Goal: Transaction & Acquisition: Purchase product/service

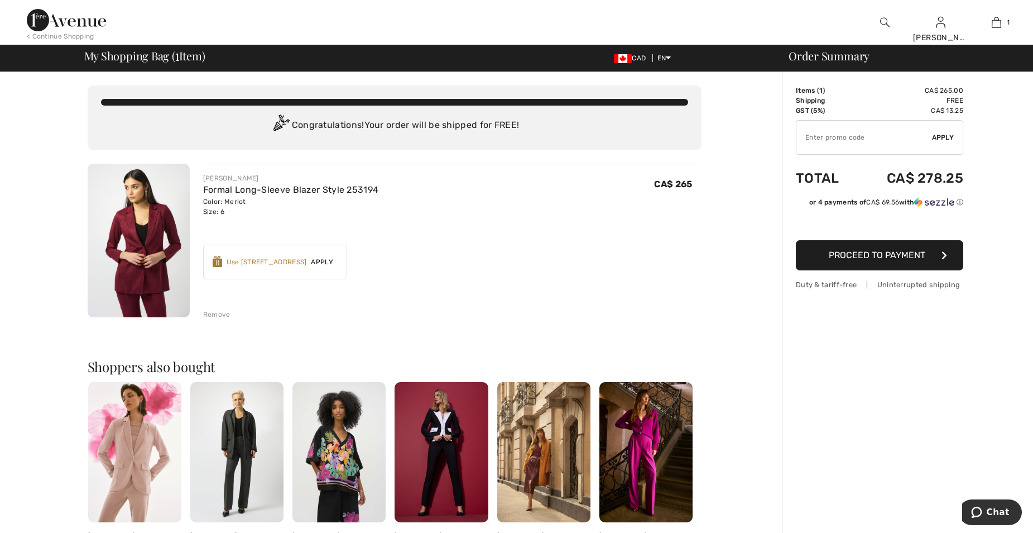
click at [329, 261] on span "Apply" at bounding box center [321, 262] width 31 height 10
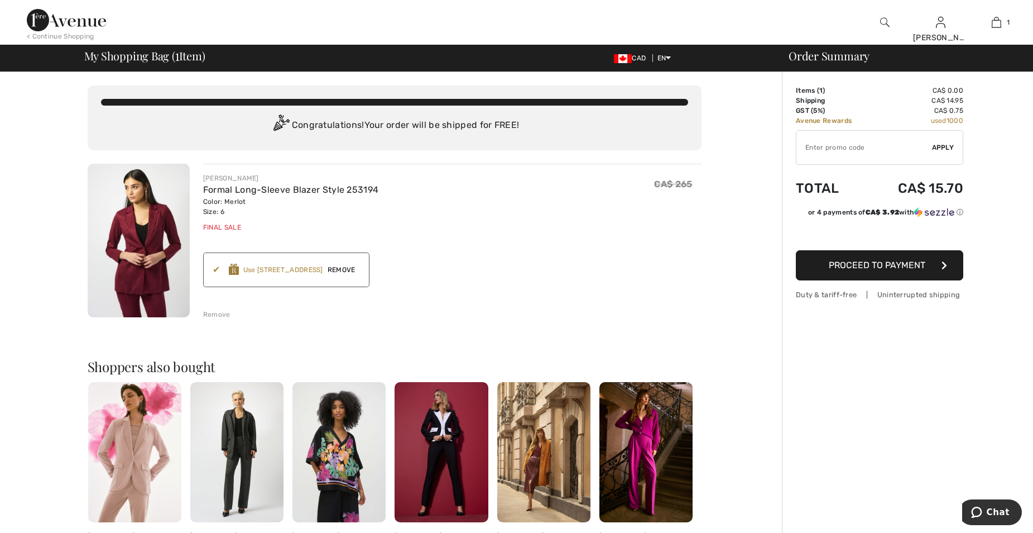
click at [351, 267] on span "Remove" at bounding box center [341, 270] width 37 height 10
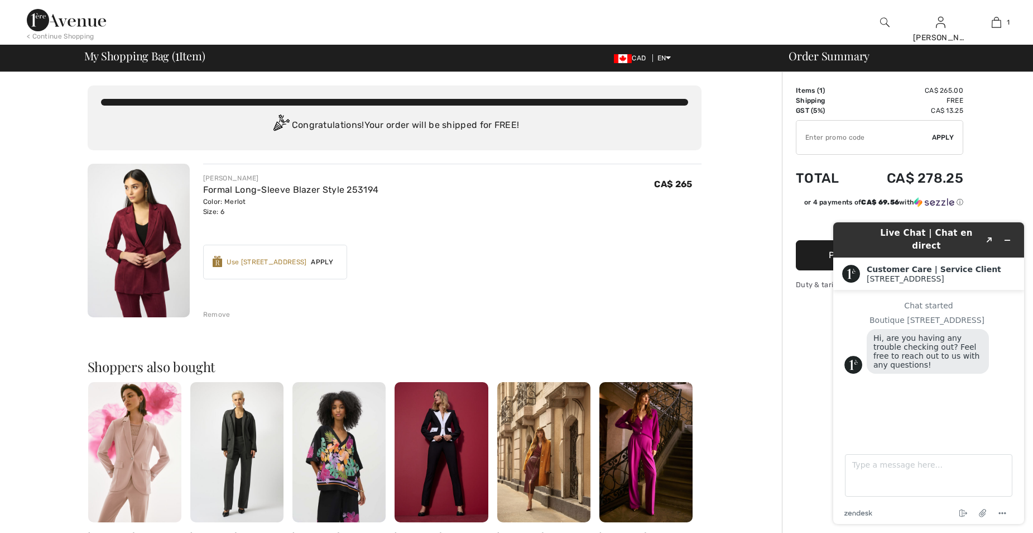
click at [331, 260] on span "Apply" at bounding box center [321, 262] width 31 height 10
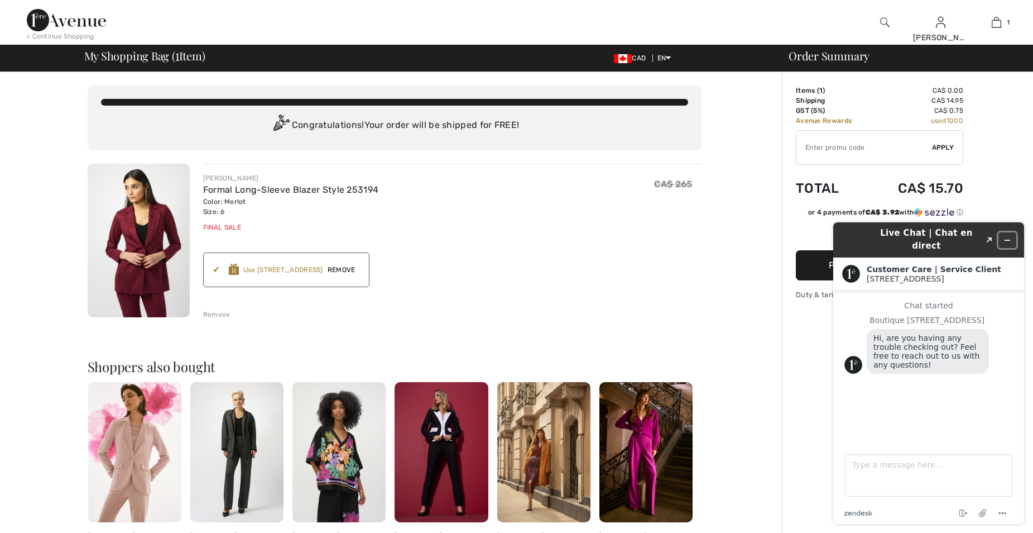
click at [1008, 236] on icon "Minimize widget" at bounding box center [1008, 240] width 8 height 8
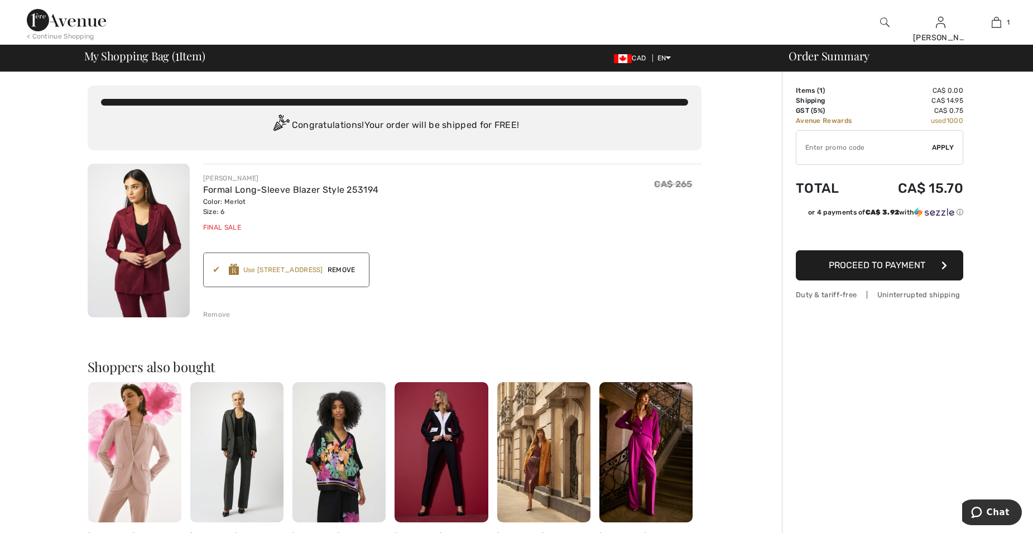
click at [350, 270] on span "Remove" at bounding box center [341, 270] width 37 height 10
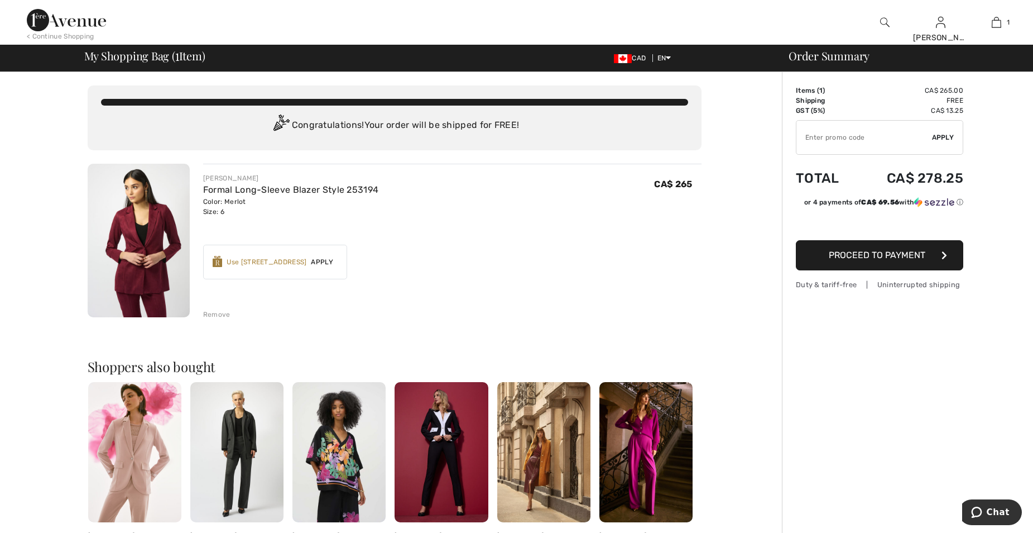
click at [60, 36] on div "< Continue Shopping" at bounding box center [61, 36] width 68 height 10
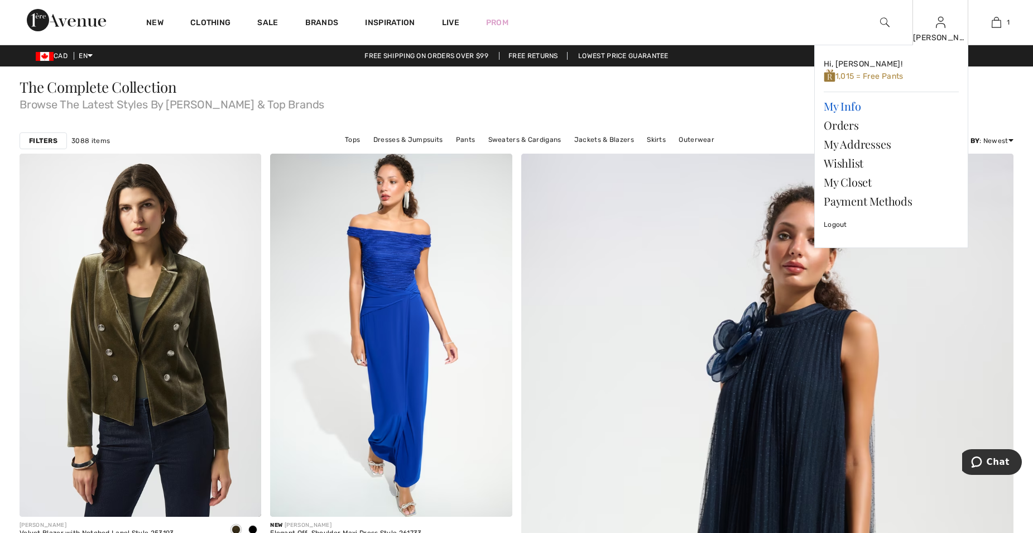
click at [843, 104] on link "My Info" at bounding box center [891, 106] width 135 height 19
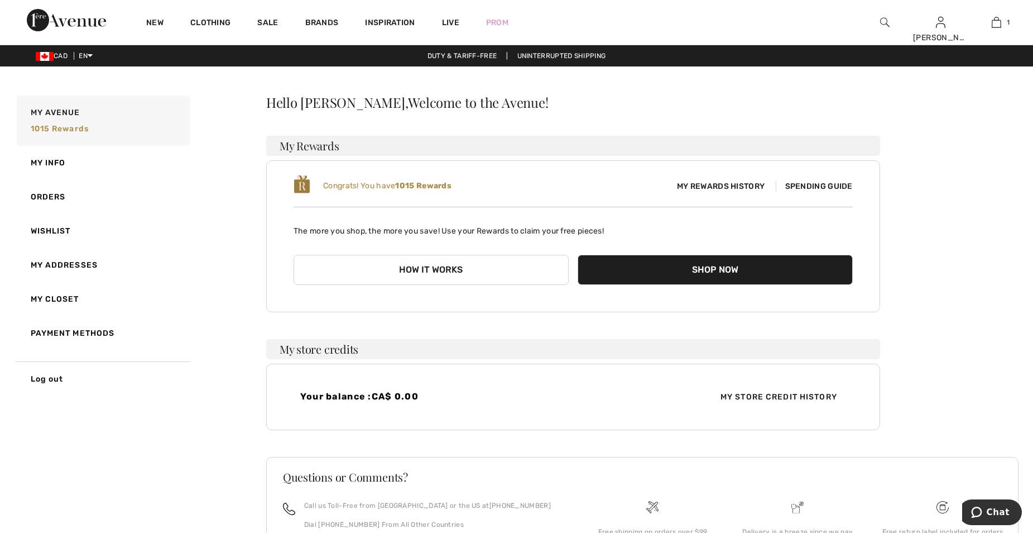
click at [825, 183] on span "Spending Guide" at bounding box center [814, 185] width 77 height 9
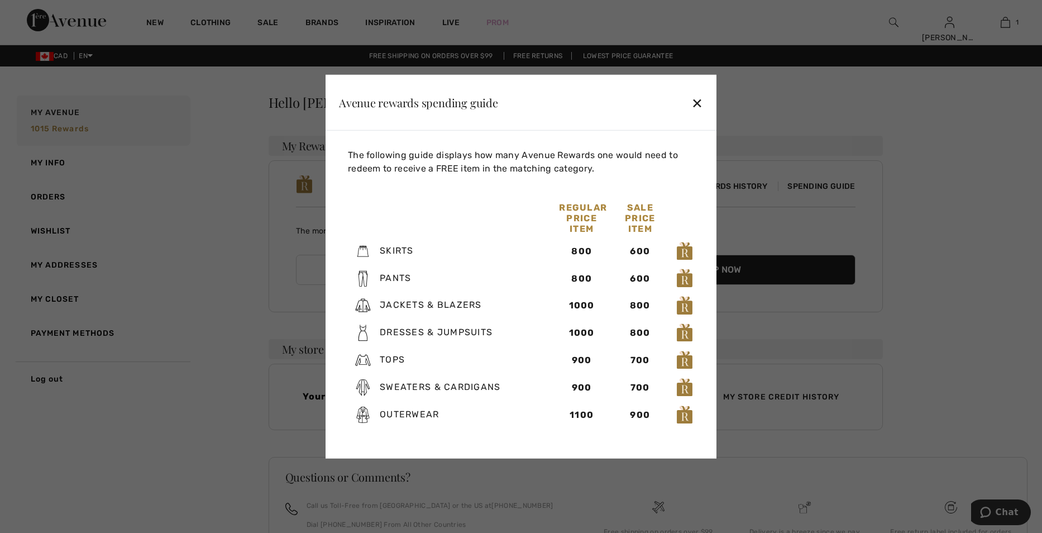
click at [696, 100] on div "✕" at bounding box center [697, 101] width 12 height 23
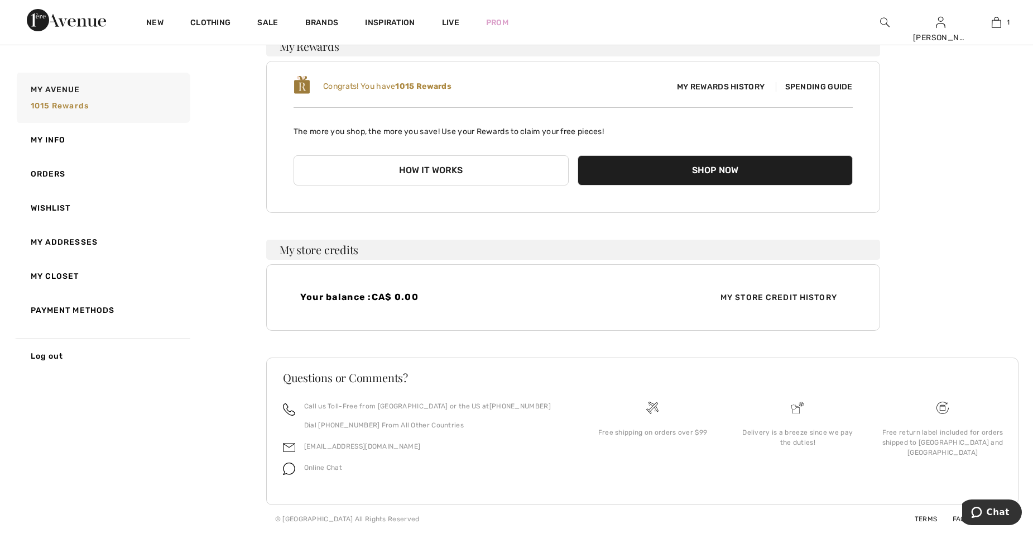
scroll to position [44, 0]
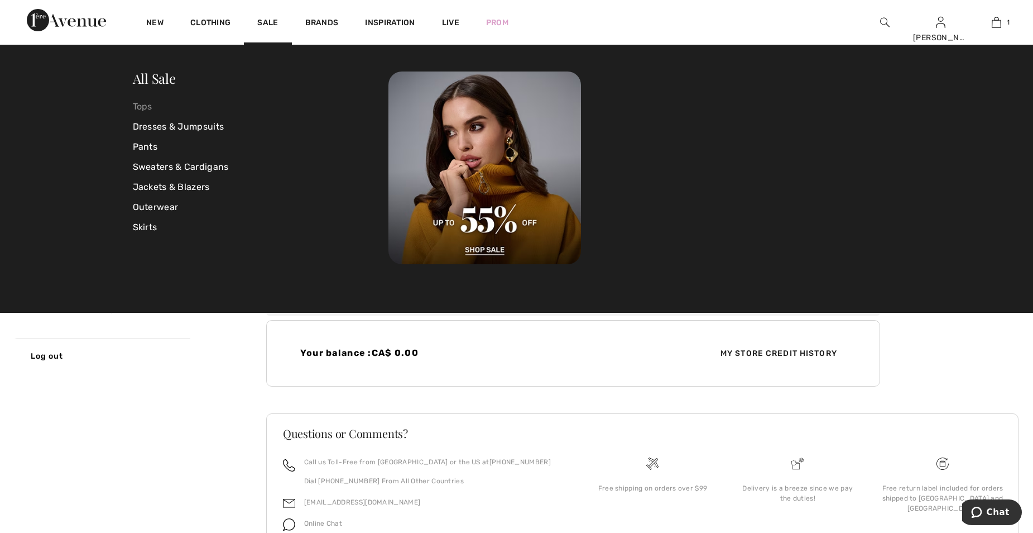
click at [142, 104] on link "Tops" at bounding box center [261, 107] width 256 height 20
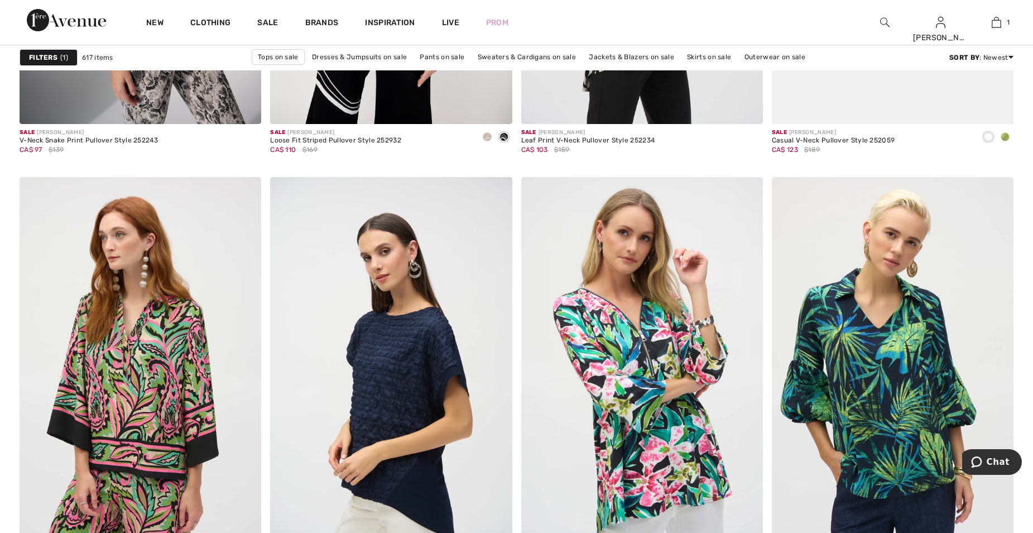
scroll to position [5080, 0]
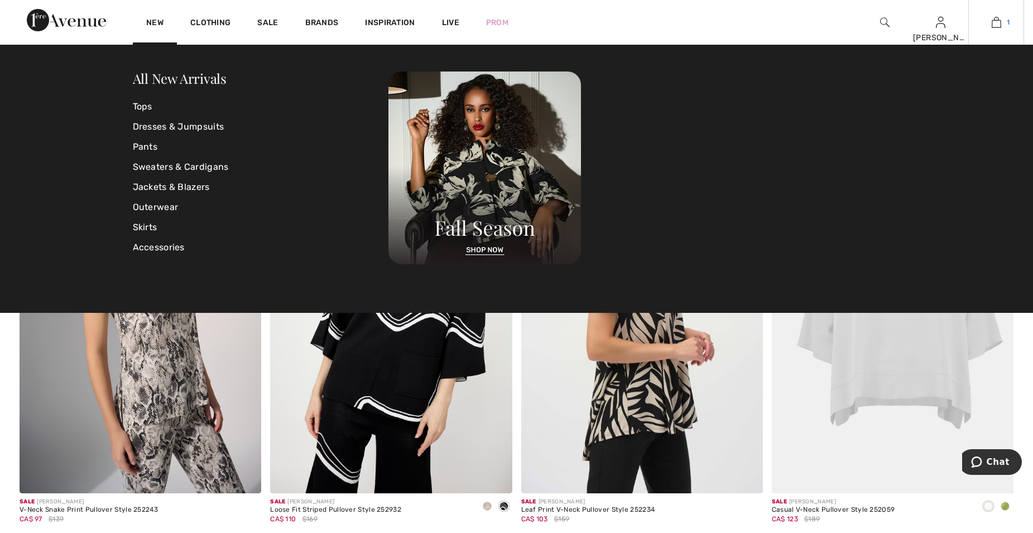
click at [999, 21] on img at bounding box center [996, 22] width 9 height 13
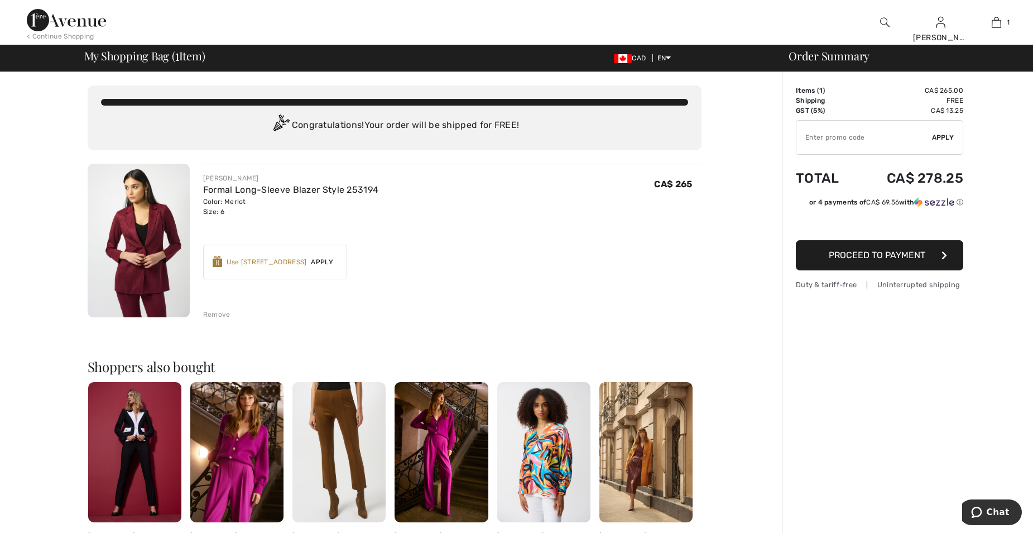
click at [323, 261] on span "Apply" at bounding box center [321, 262] width 31 height 10
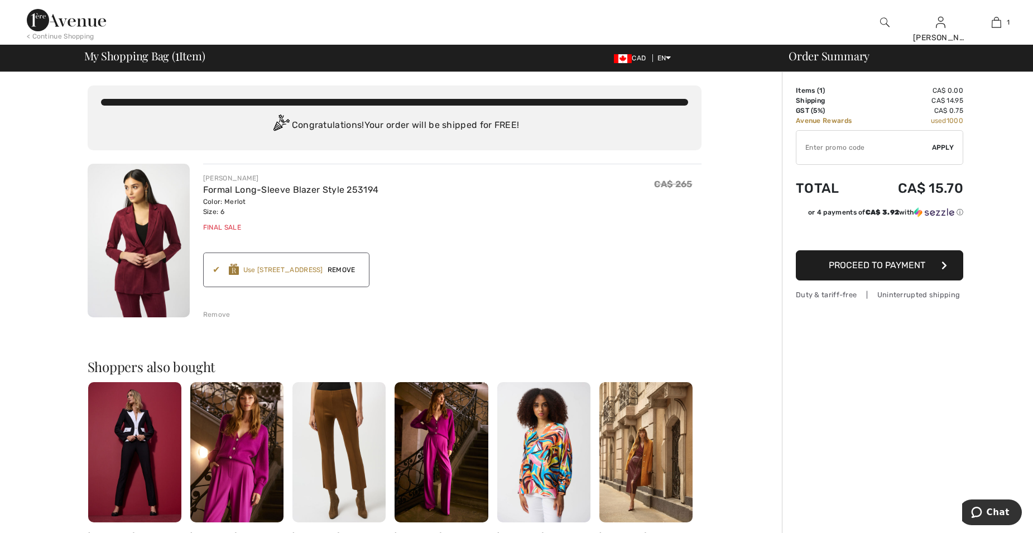
click at [885, 259] on button "Proceed to Payment" at bounding box center [879, 265] width 167 height 30
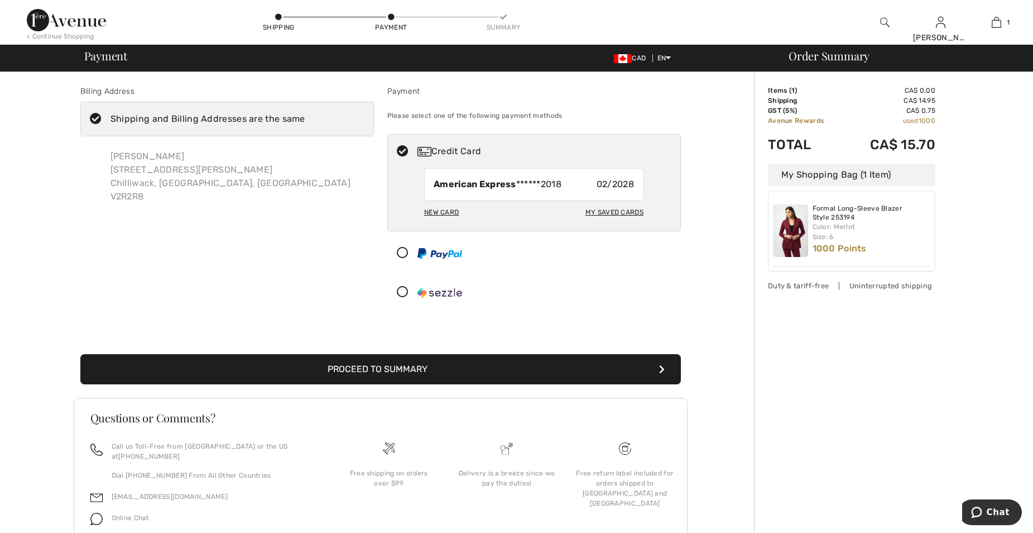
click at [408, 368] on button "Proceed to Summary" at bounding box center [380, 369] width 601 height 30
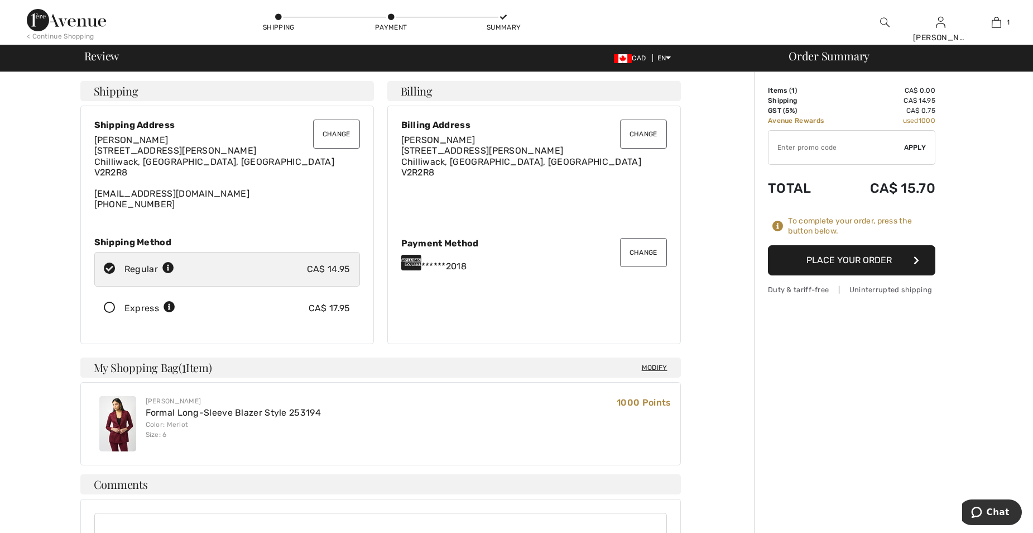
click at [853, 259] on button "Place Your Order" at bounding box center [851, 260] width 167 height 30
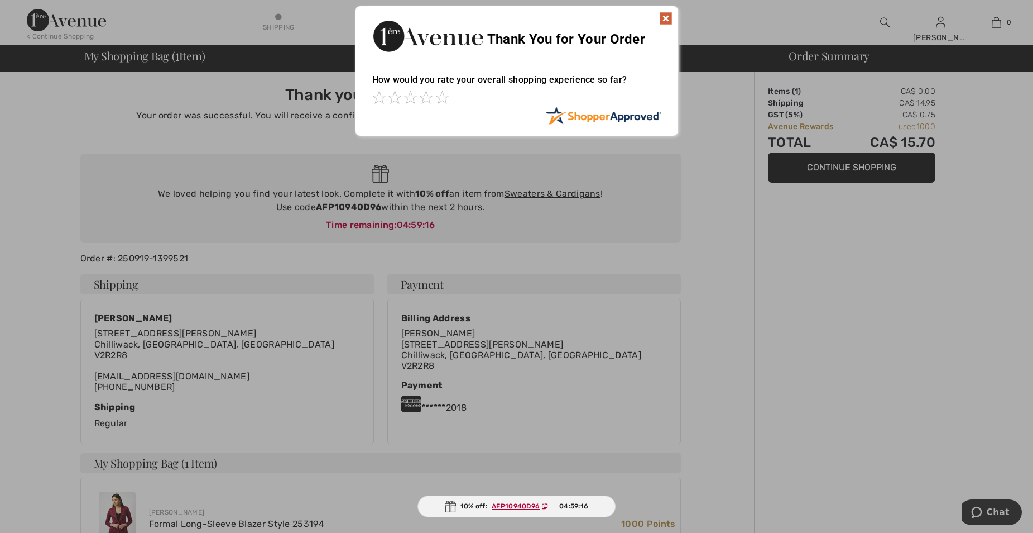
click at [665, 18] on img at bounding box center [665, 18] width 13 height 13
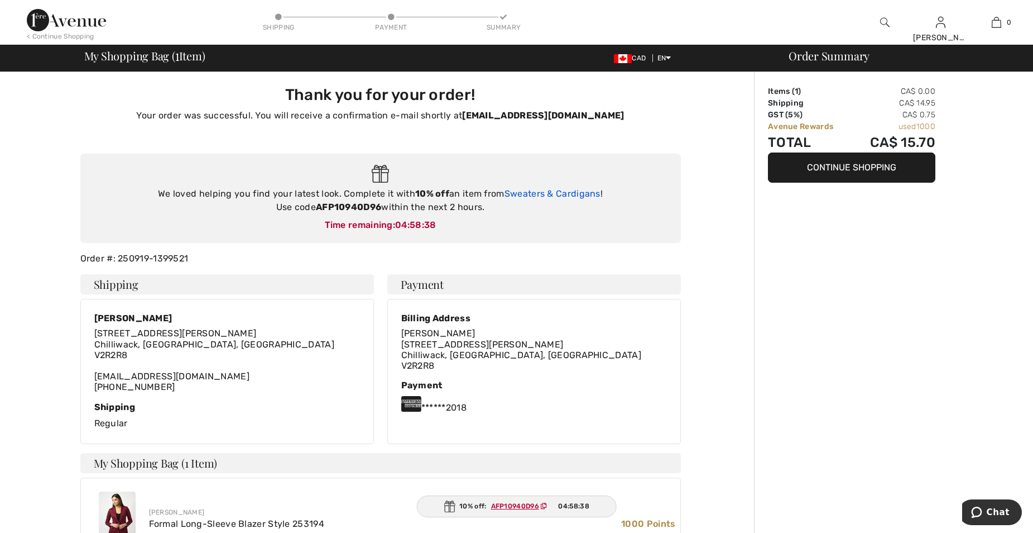
click at [559, 195] on link "Sweaters & Cardigans" at bounding box center [553, 193] width 96 height 11
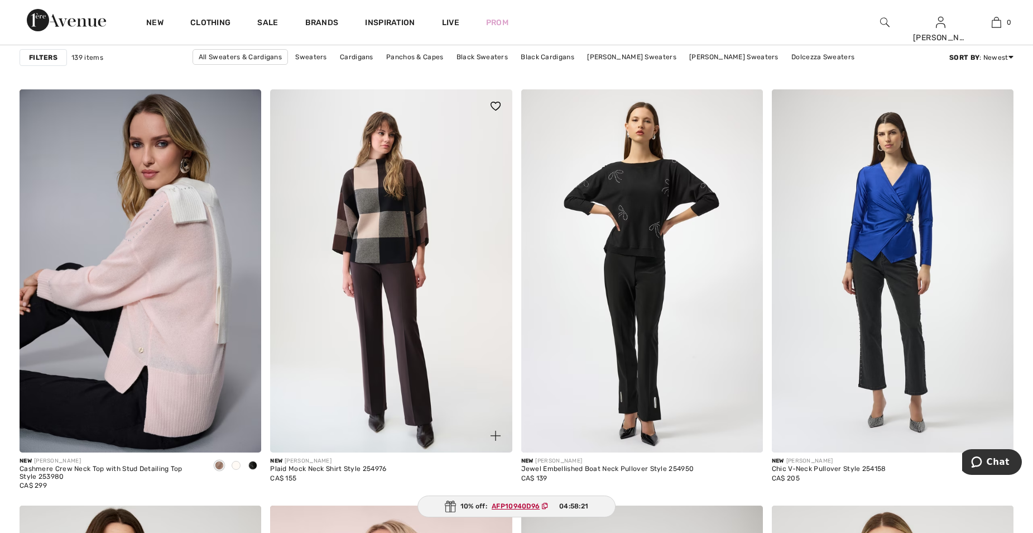
scroll to position [1954, 0]
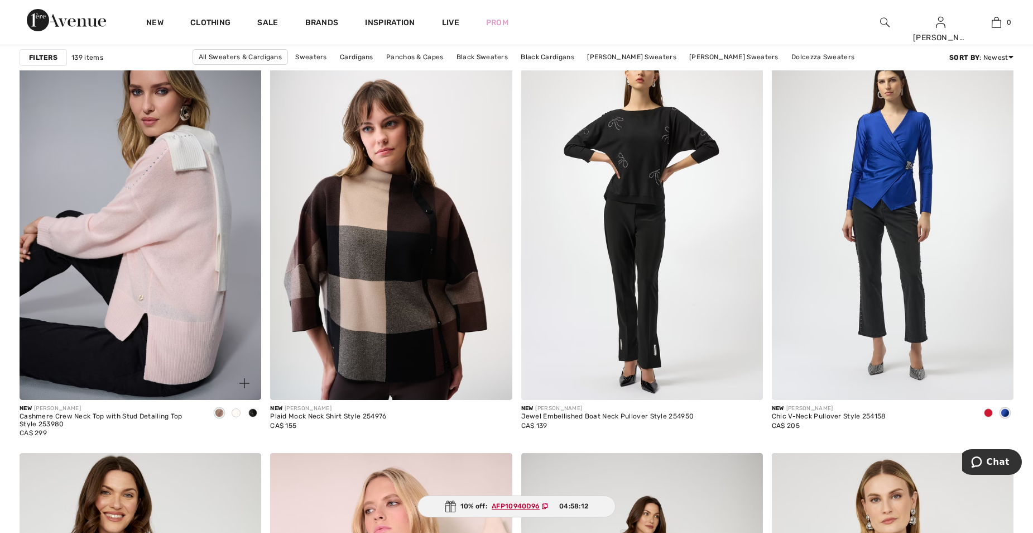
click at [252, 412] on span at bounding box center [252, 412] width 9 height 9
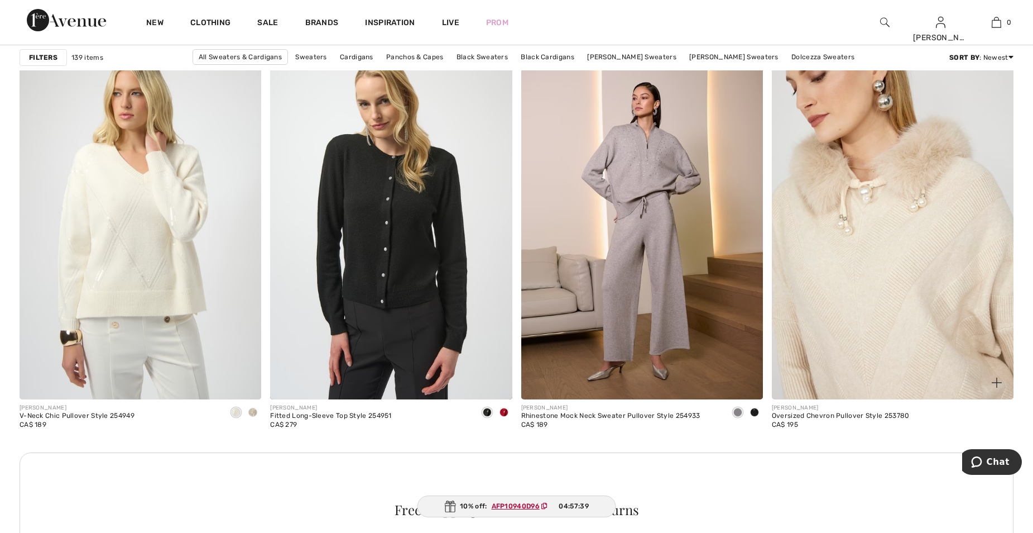
scroll to position [4634, 0]
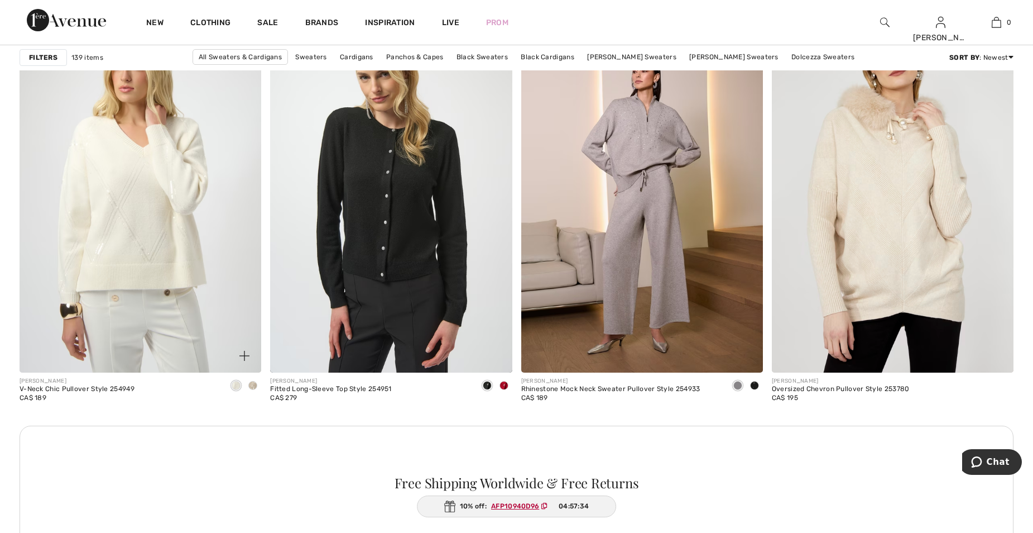
click at [253, 386] on span at bounding box center [252, 385] width 9 height 9
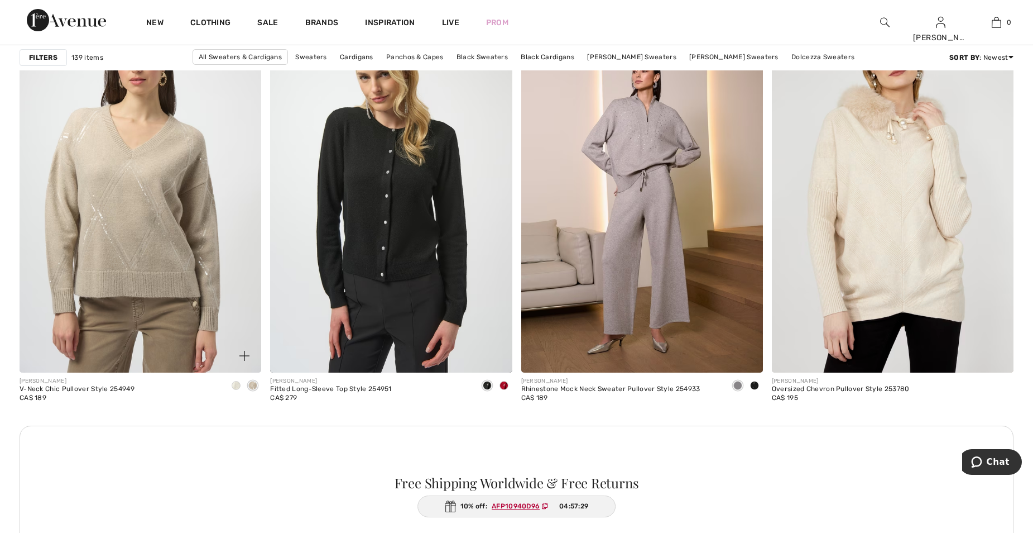
click at [238, 386] on span at bounding box center [236, 385] width 9 height 9
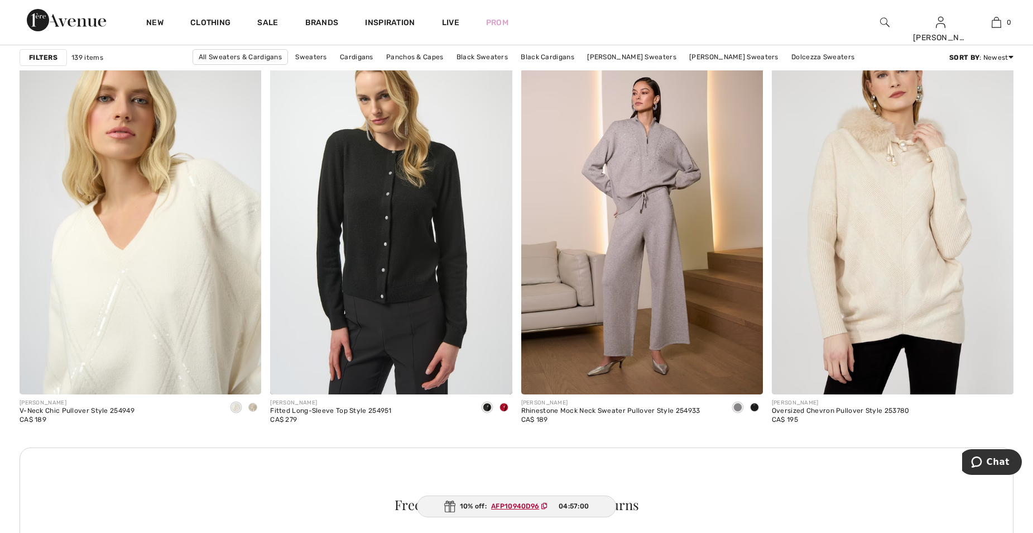
scroll to position [4578, 0]
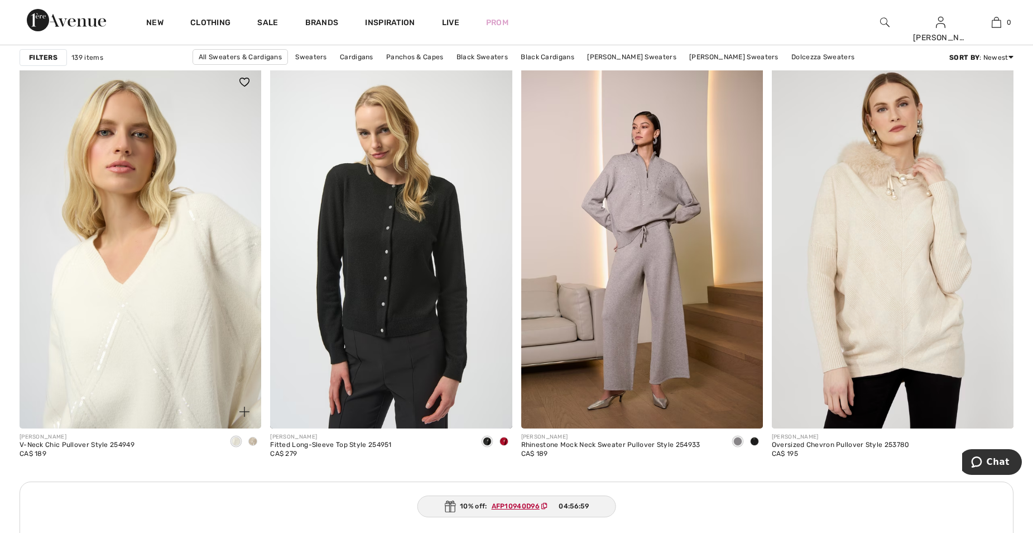
click at [154, 301] on img at bounding box center [141, 246] width 242 height 363
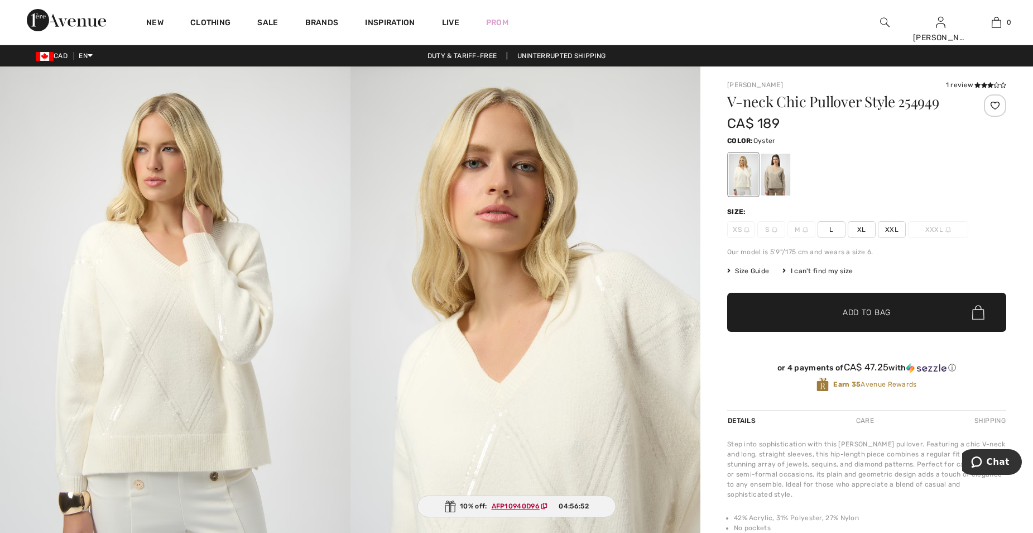
click at [775, 180] on div at bounding box center [775, 175] width 29 height 42
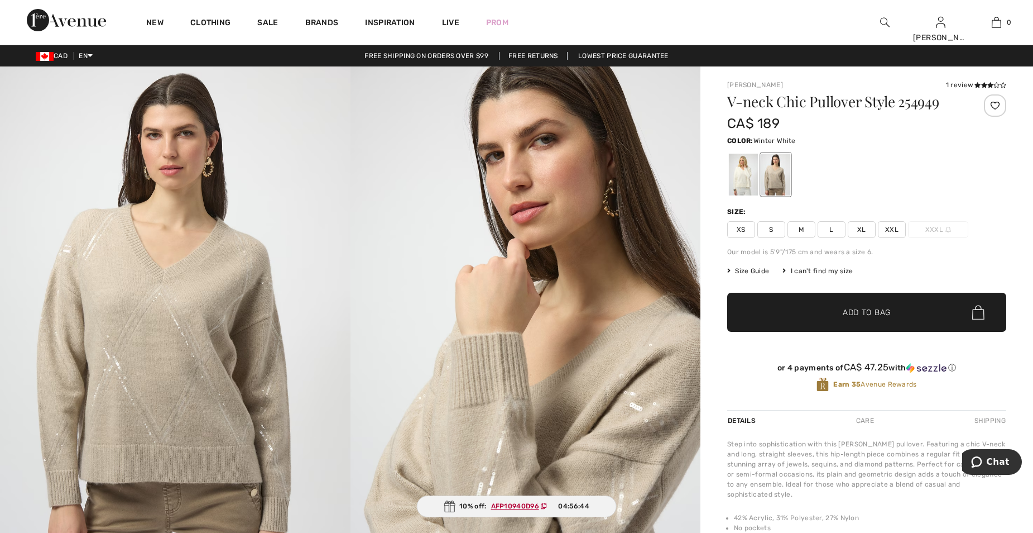
click at [748, 173] on div at bounding box center [743, 175] width 29 height 42
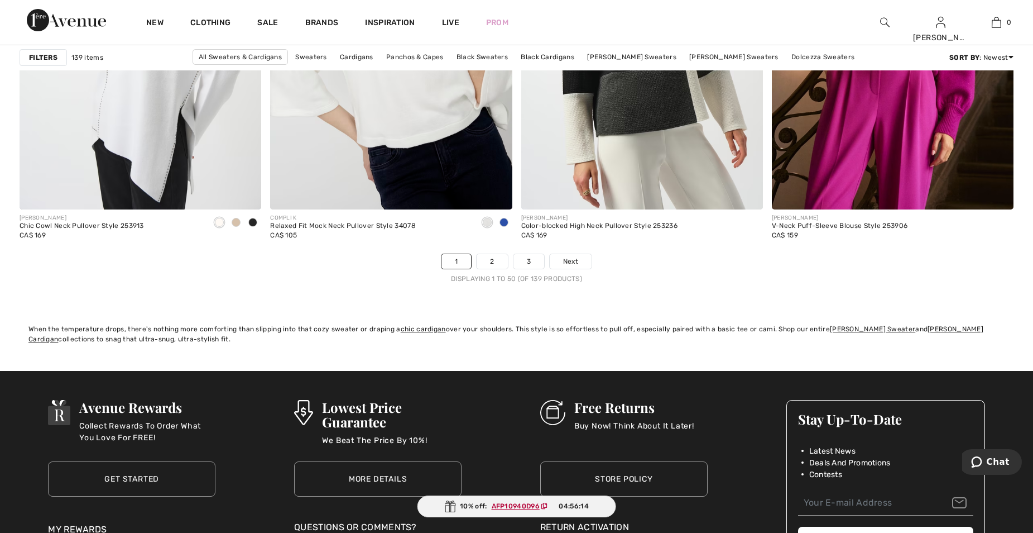
scroll to position [6309, 0]
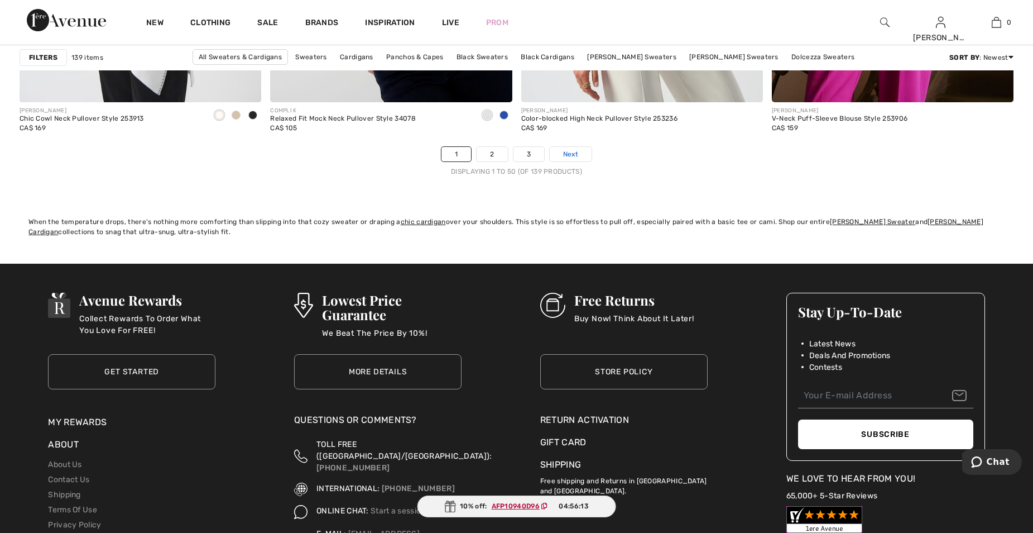
click at [568, 153] on span "Next" at bounding box center [570, 154] width 15 height 10
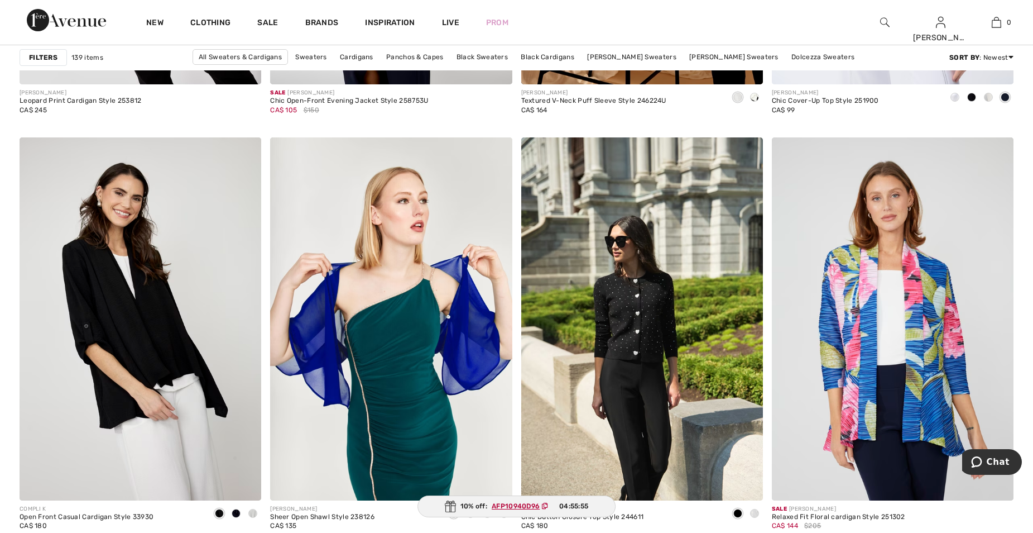
scroll to position [2736, 0]
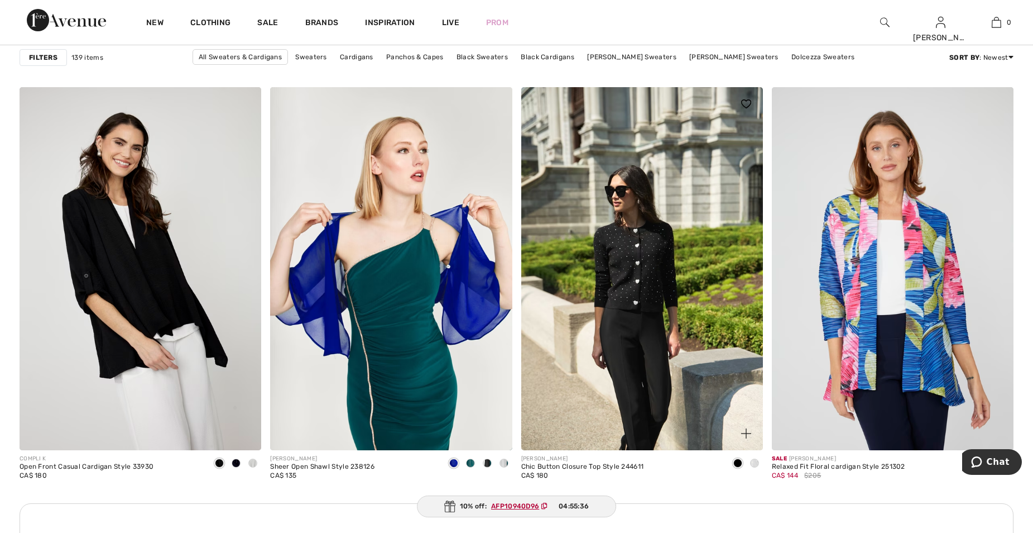
click at [755, 464] on span at bounding box center [754, 462] width 9 height 9
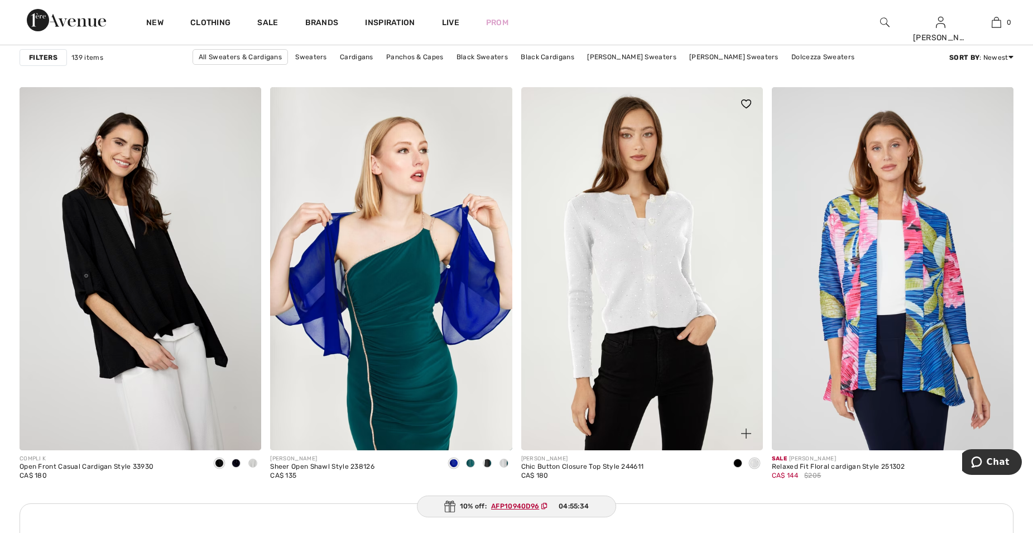
click at [644, 301] on img at bounding box center [642, 268] width 242 height 363
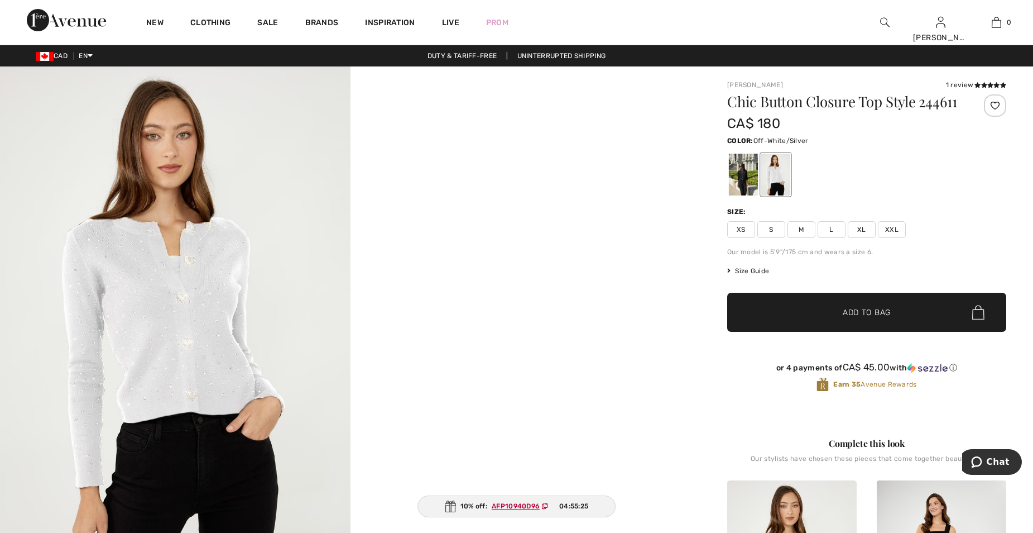
click at [182, 300] on img at bounding box center [175, 328] width 351 height 525
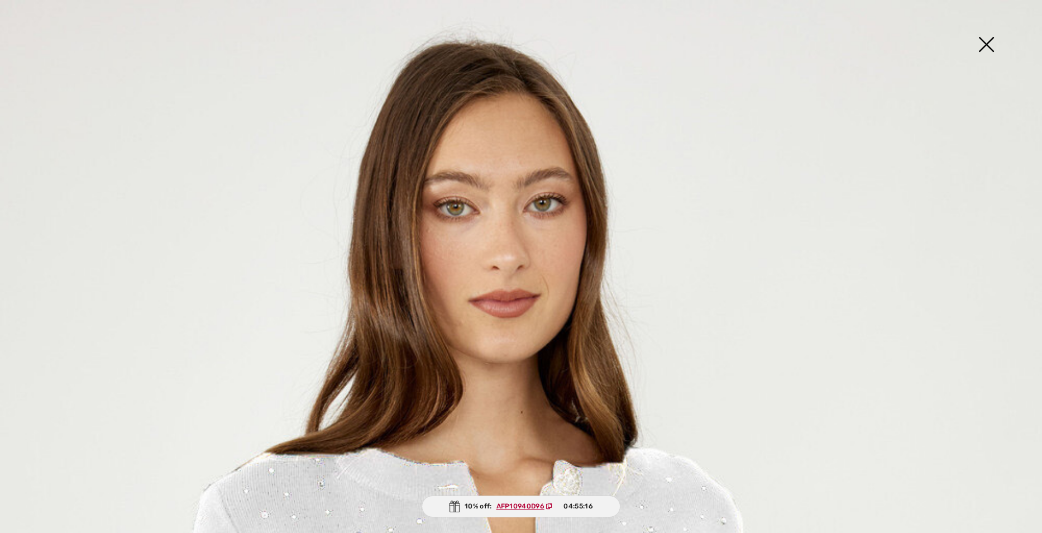
click at [989, 42] on img at bounding box center [986, 46] width 56 height 58
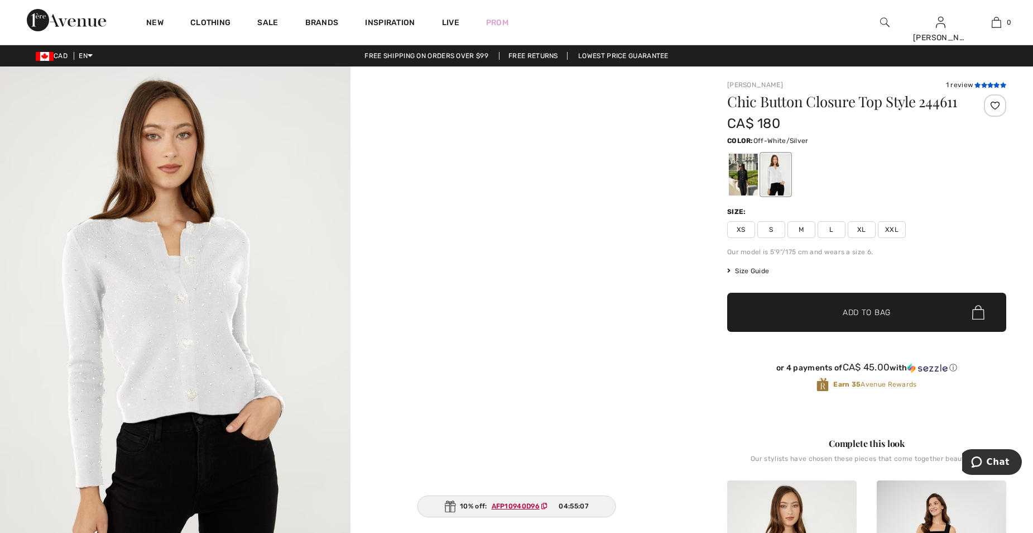
click at [979, 87] on icon at bounding box center [978, 85] width 6 height 6
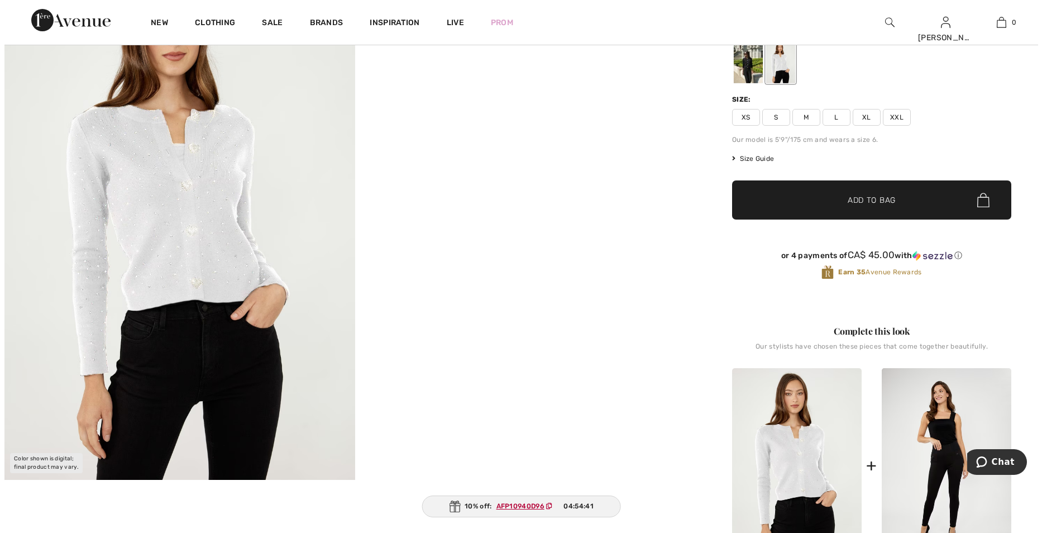
scroll to position [234, 0]
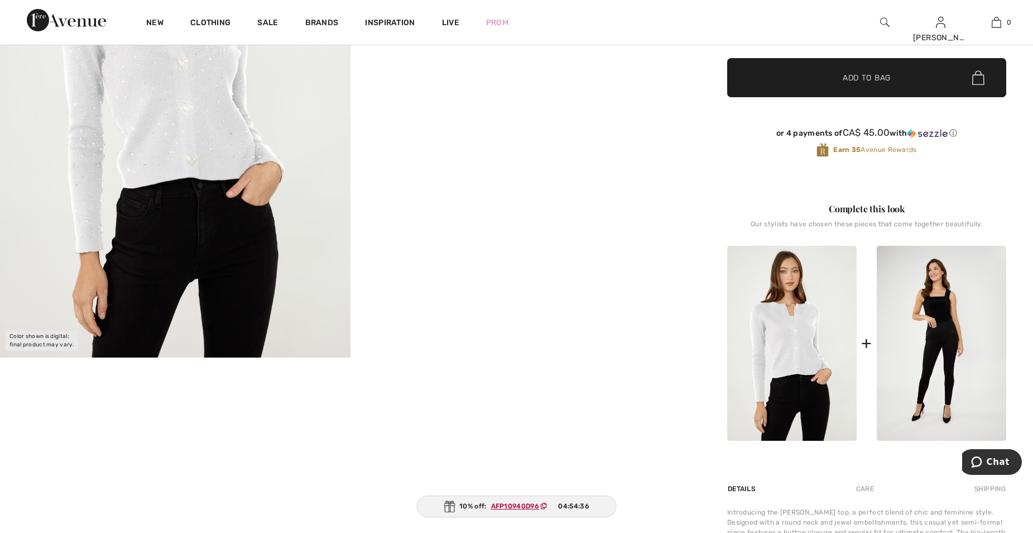
click at [186, 142] on img at bounding box center [175, 94] width 351 height 525
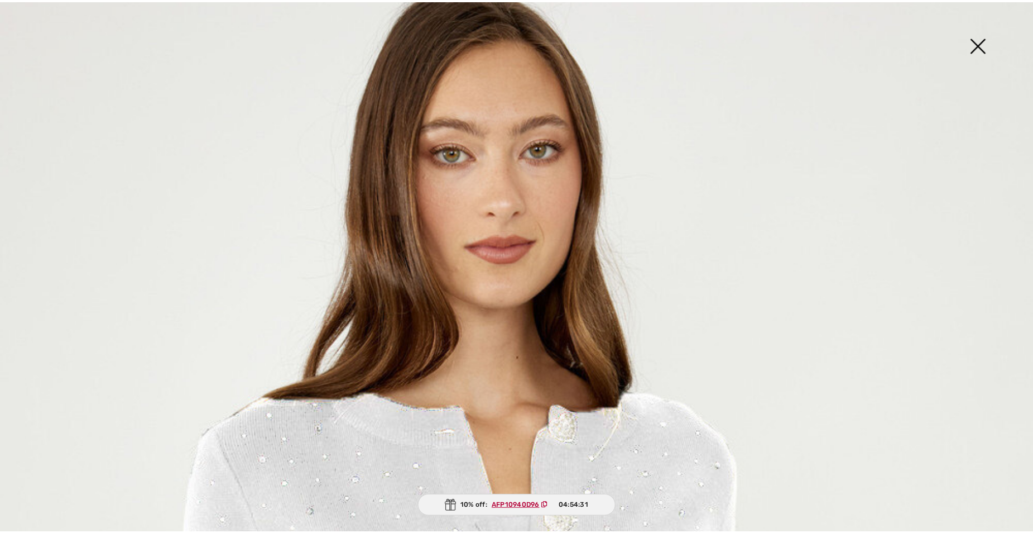
scroll to position [0, 0]
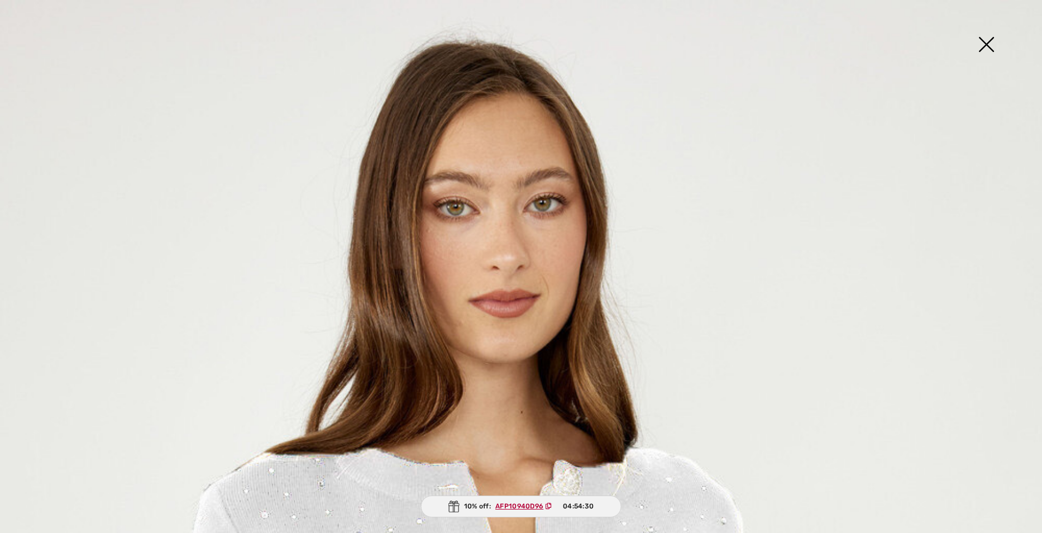
click at [988, 44] on img at bounding box center [986, 46] width 56 height 58
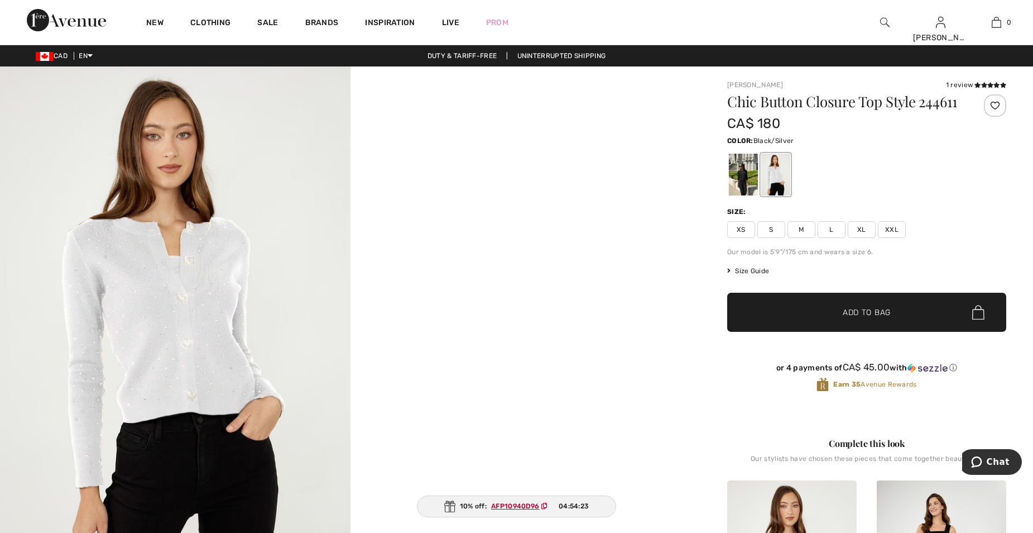
click at [743, 187] on div at bounding box center [743, 175] width 29 height 42
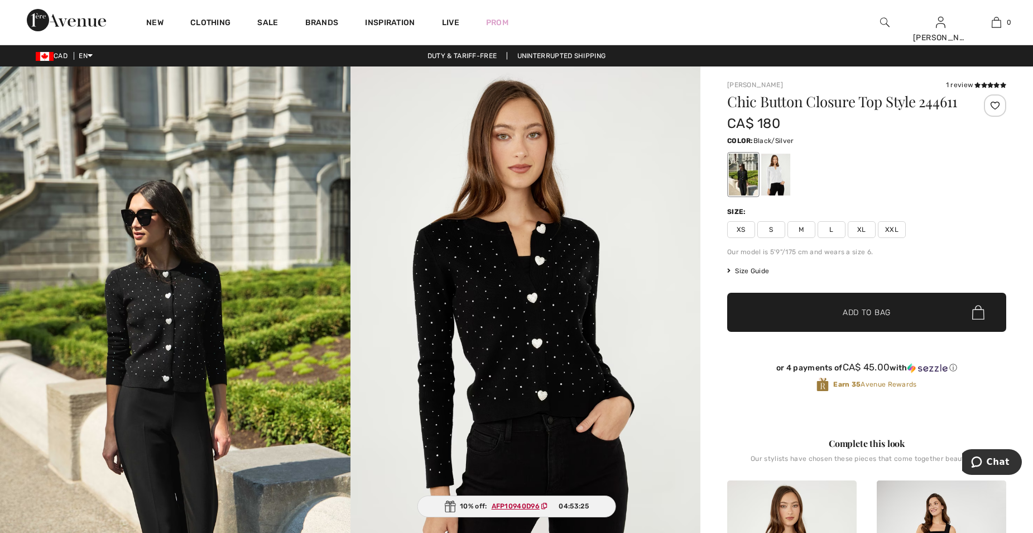
click at [547, 310] on img at bounding box center [526, 328] width 351 height 525
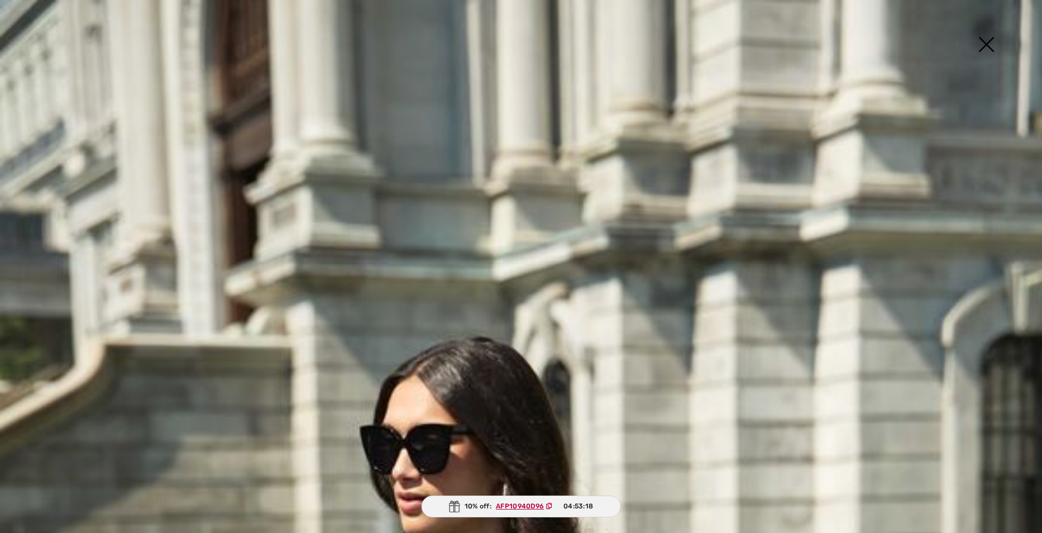
click at [988, 49] on img at bounding box center [986, 46] width 56 height 58
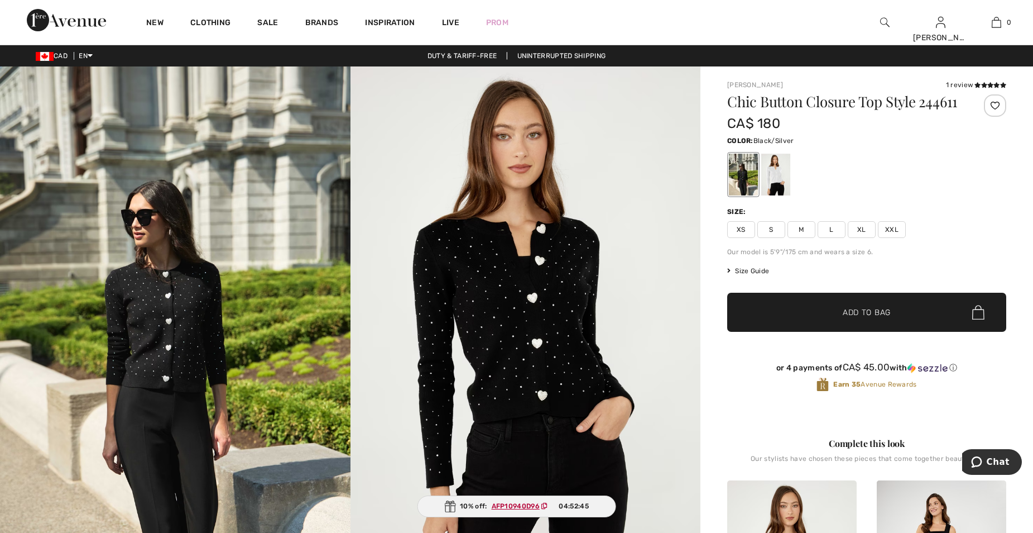
click at [774, 238] on span "S" at bounding box center [772, 229] width 28 height 17
click at [865, 318] on span "Add to Bag" at bounding box center [867, 312] width 48 height 12
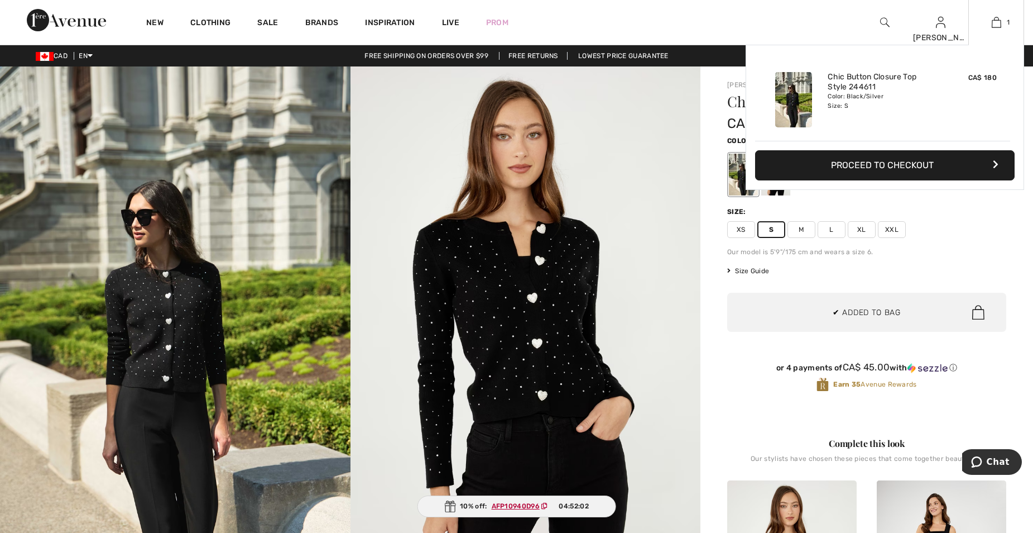
click at [888, 162] on button "Proceed to Checkout" at bounding box center [885, 165] width 260 height 30
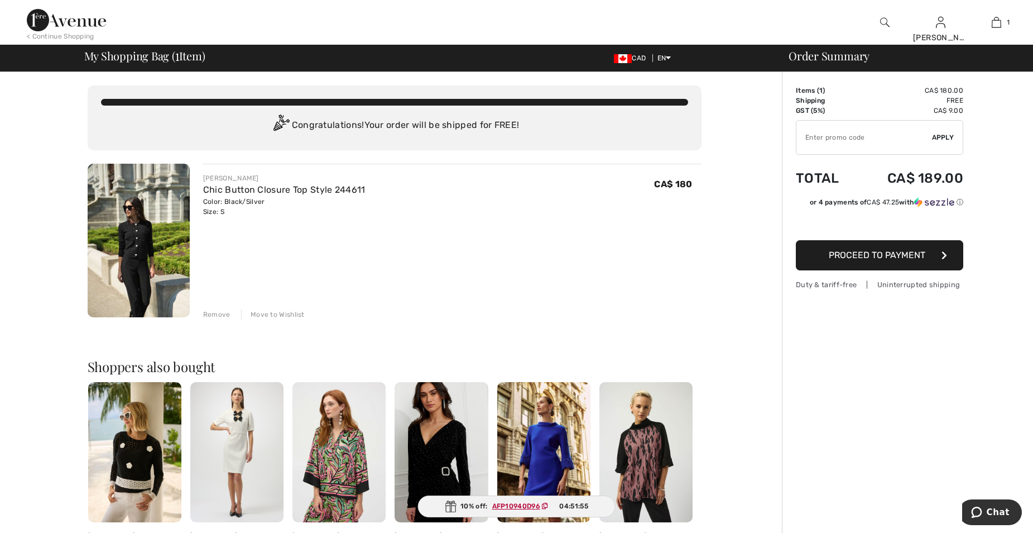
click at [812, 135] on input "TEXT" at bounding box center [865, 137] width 136 height 33
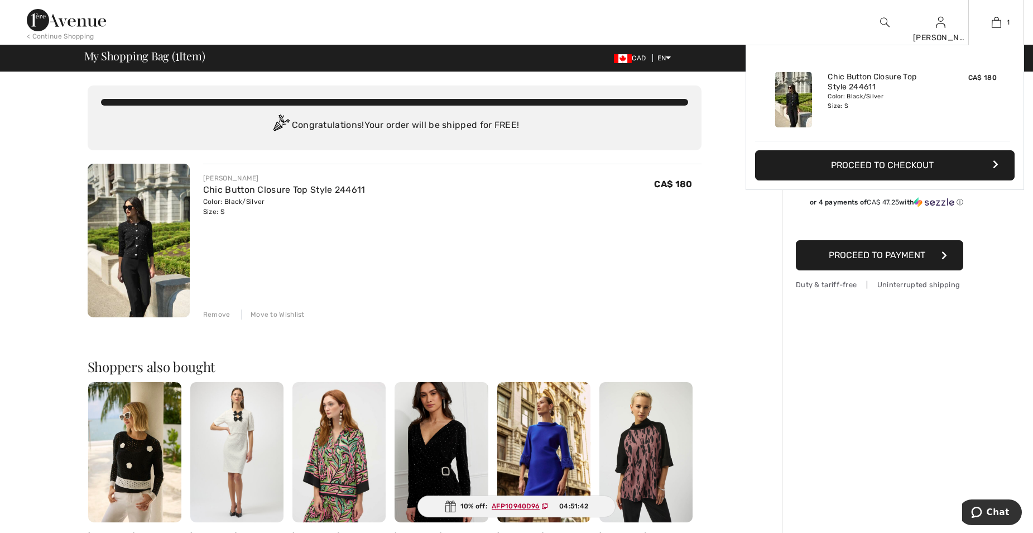
click at [914, 108] on div "Color: Black/Silver Size: S" at bounding box center [883, 101] width 110 height 18
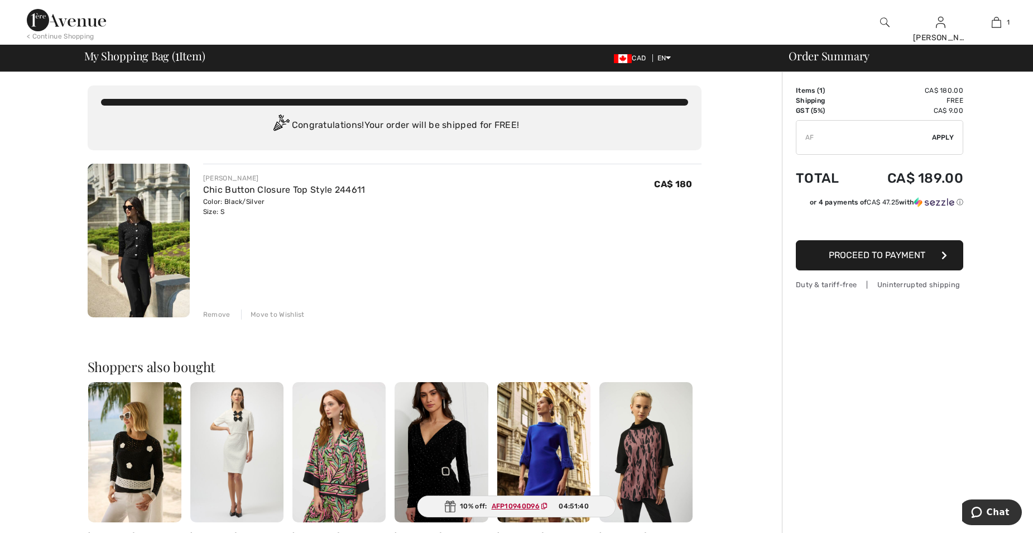
click at [819, 140] on input "TEXT" at bounding box center [865, 137] width 136 height 33
type input "AFP10940D96"
click at [945, 133] on span "Apply" at bounding box center [943, 137] width 22 height 10
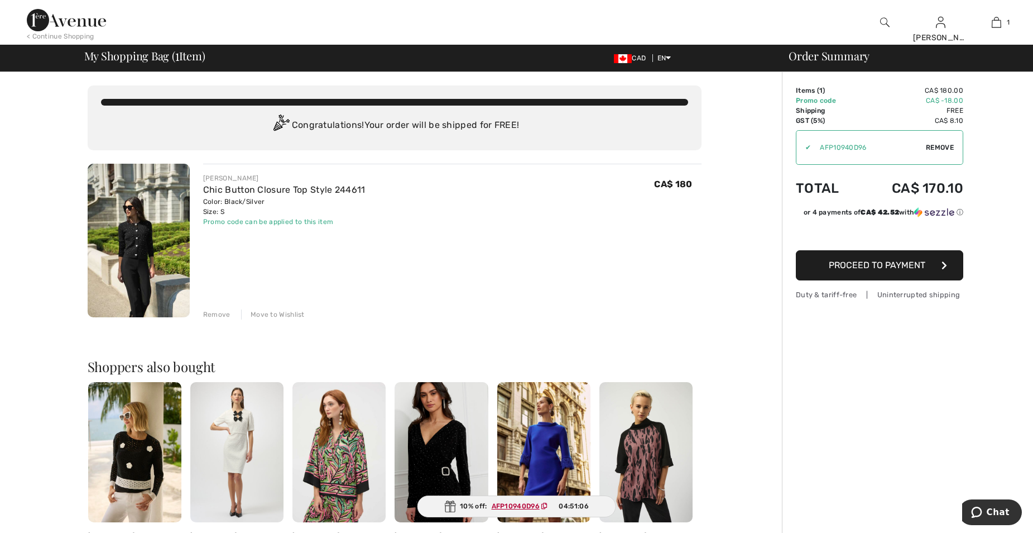
click at [901, 262] on span "Proceed to Payment" at bounding box center [877, 265] width 97 height 11
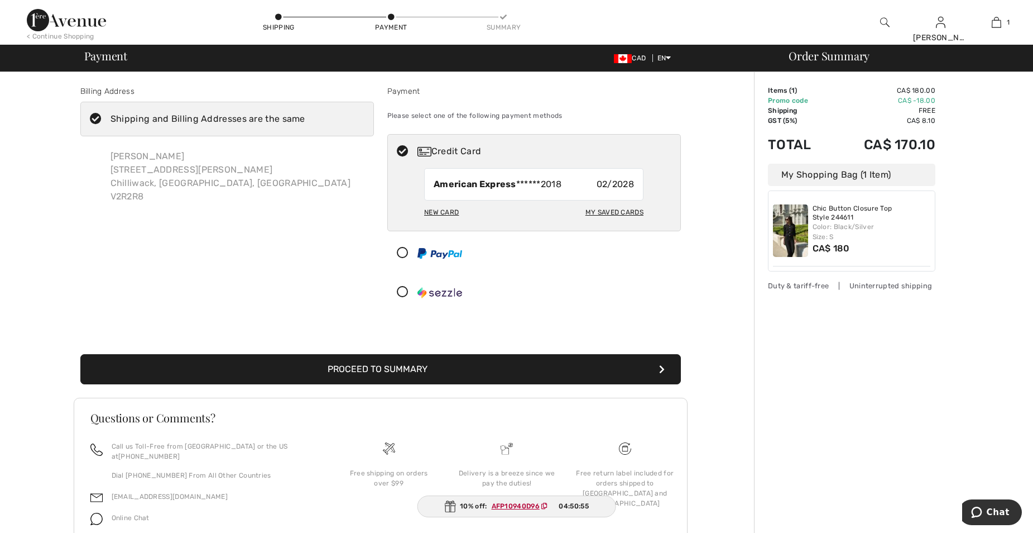
click at [386, 368] on button "Proceed to Summary" at bounding box center [380, 369] width 601 height 30
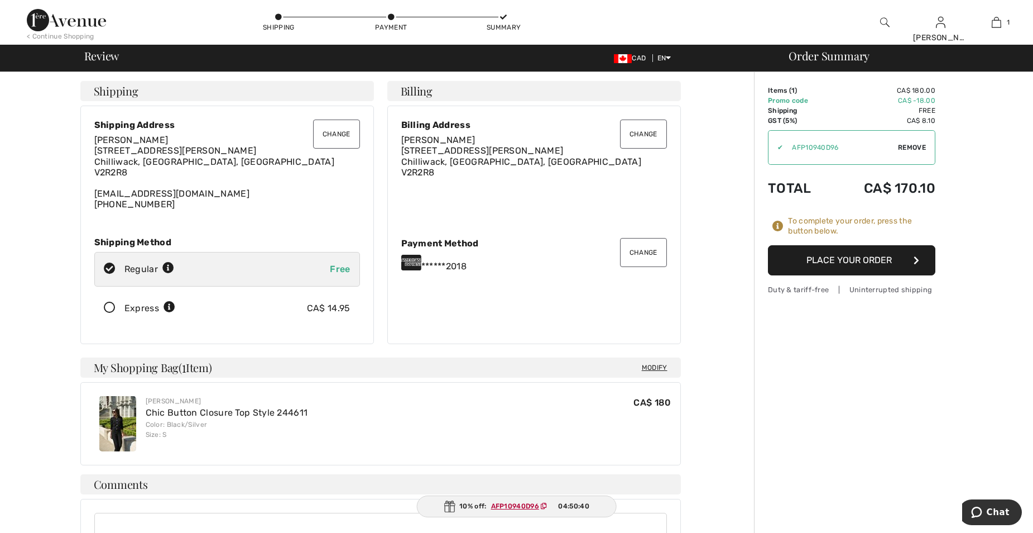
click at [865, 262] on button "Place Your Order" at bounding box center [851, 260] width 167 height 30
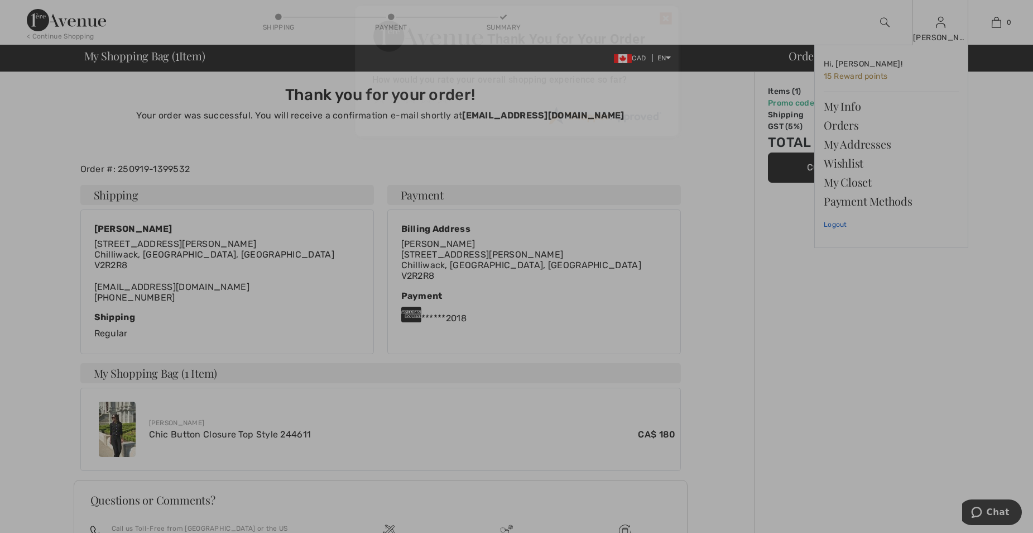
click at [837, 224] on body "We value your privacy We use cookies to enhance your browsing experience, serve…" at bounding box center [516, 332] width 1033 height 665
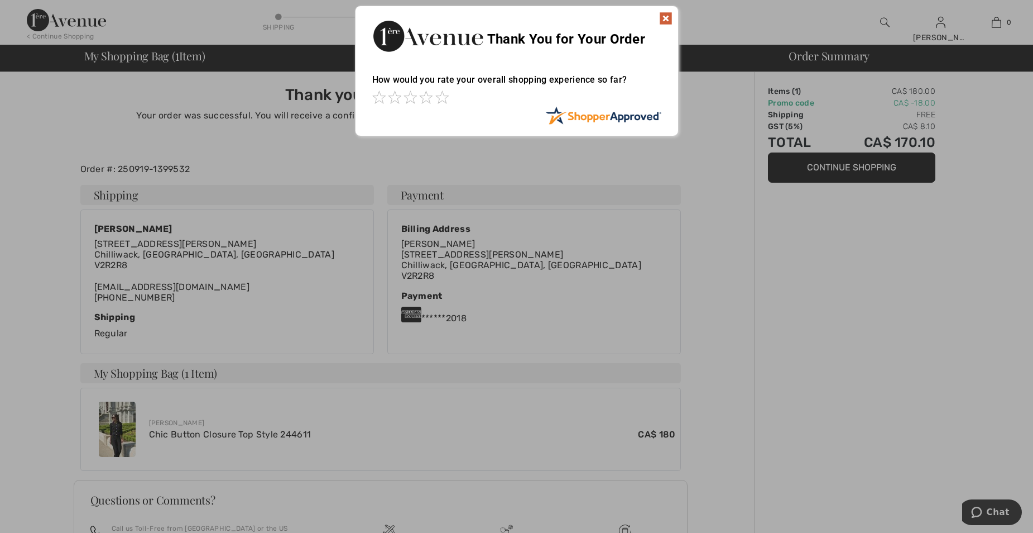
click at [664, 19] on img at bounding box center [665, 18] width 13 height 13
